Goal: Information Seeking & Learning: Learn about a topic

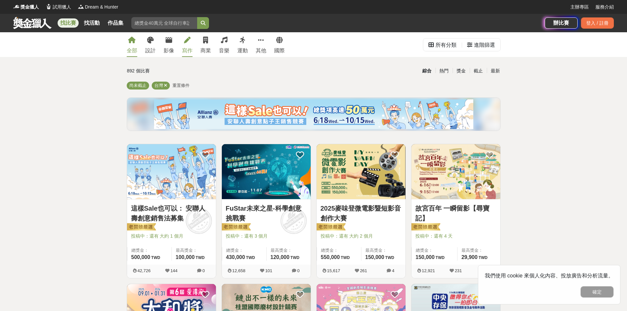
click at [192, 50] on div "寫作" at bounding box center [187, 51] width 11 height 8
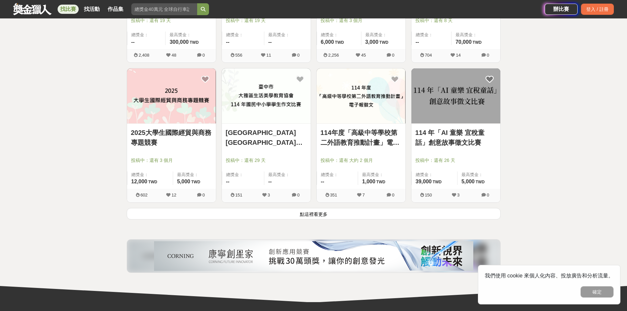
scroll to position [791, 0]
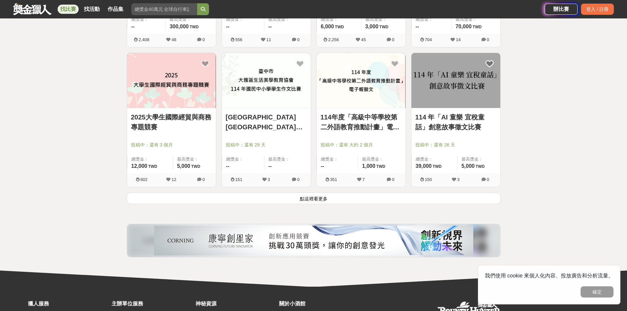
click at [313, 197] on button "點這裡看更多" at bounding box center [314, 199] width 374 height 12
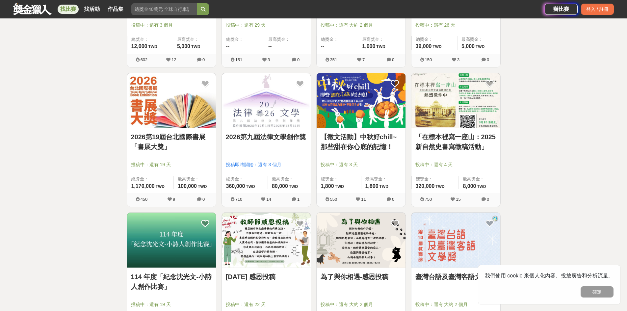
scroll to position [922, 0]
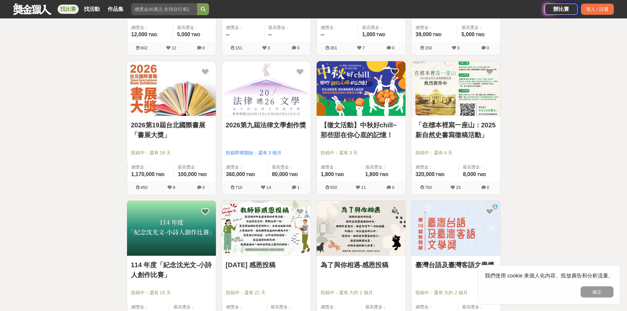
click at [266, 113] on img at bounding box center [266, 88] width 89 height 55
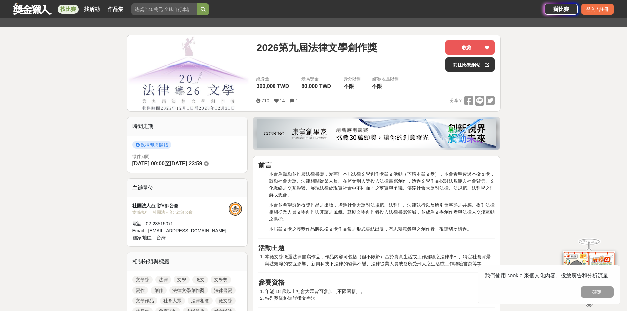
scroll to position [99, 0]
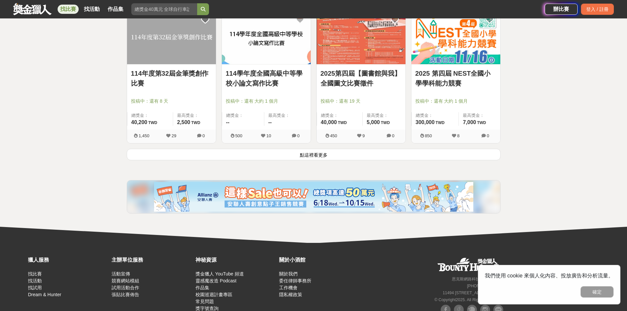
scroll to position [1680, 0]
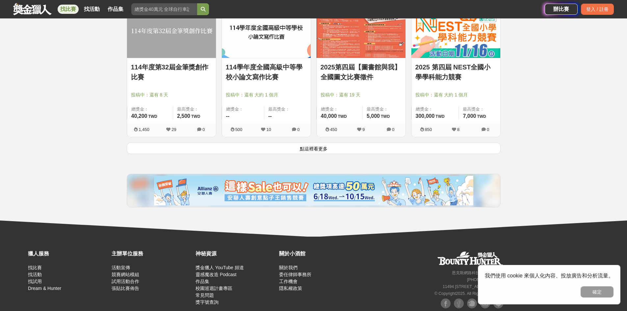
click at [346, 145] on button "點這裡看更多" at bounding box center [314, 149] width 374 height 12
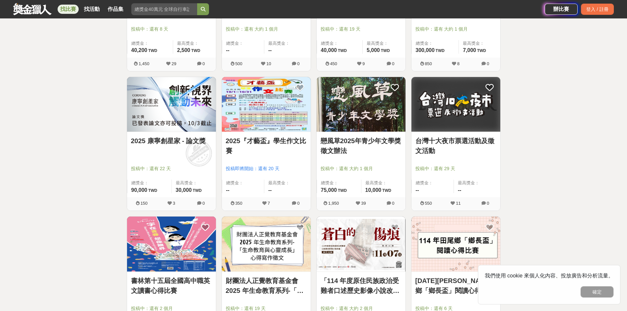
scroll to position [1779, 0]
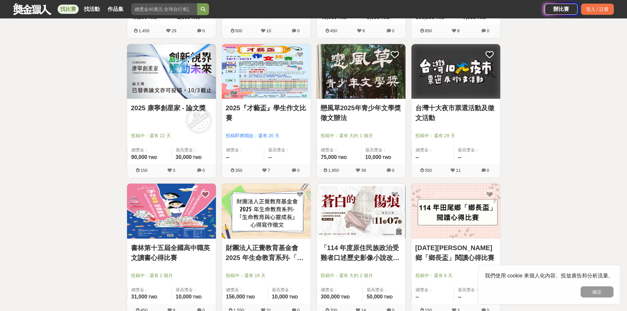
click at [150, 66] on img at bounding box center [171, 71] width 89 height 55
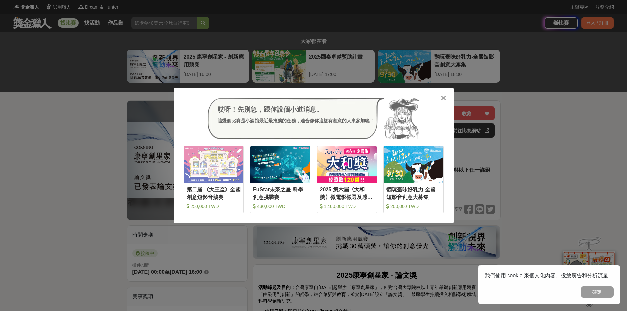
click at [590, 207] on div "哎呀！先別急，跟你說個小道消息。 這幾個比賽是小酒館最近最推薦的任務，適合像你這樣有創意的人來參加噢！ 收藏 第二屆 《大王盃》全國創意短影音競賽 250,0…" at bounding box center [313, 155] width 627 height 311
